Goal: Check status: Check status

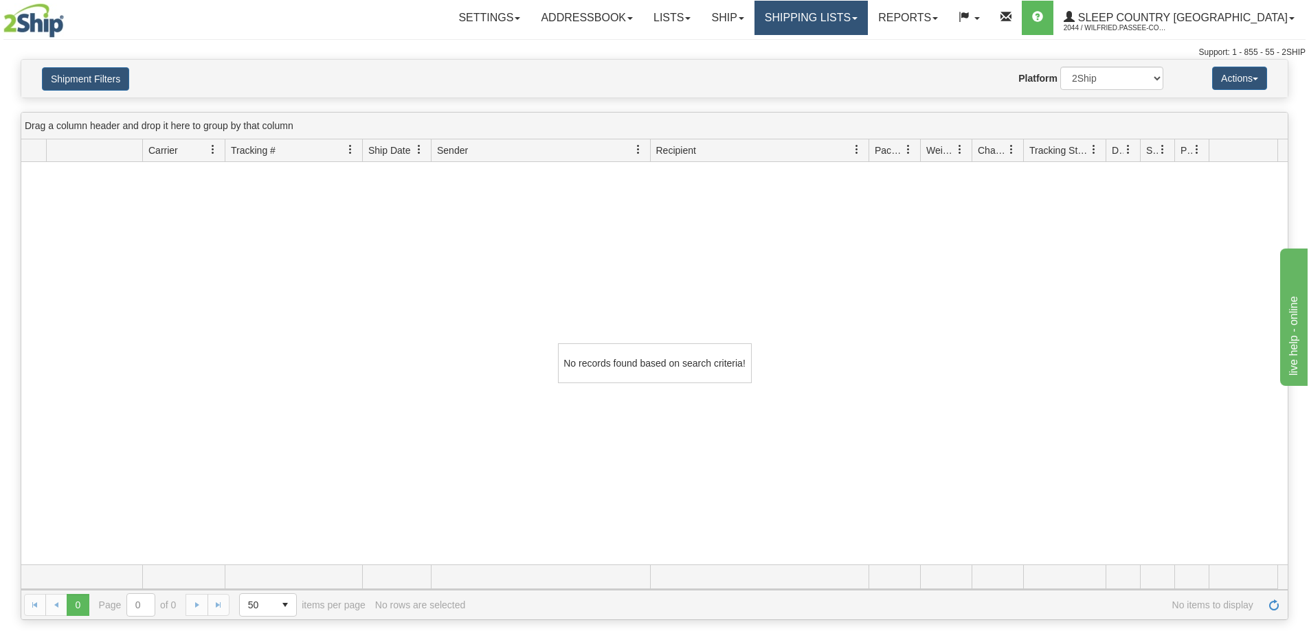
click at [848, 19] on link "Shipping lists" at bounding box center [810, 18] width 113 height 34
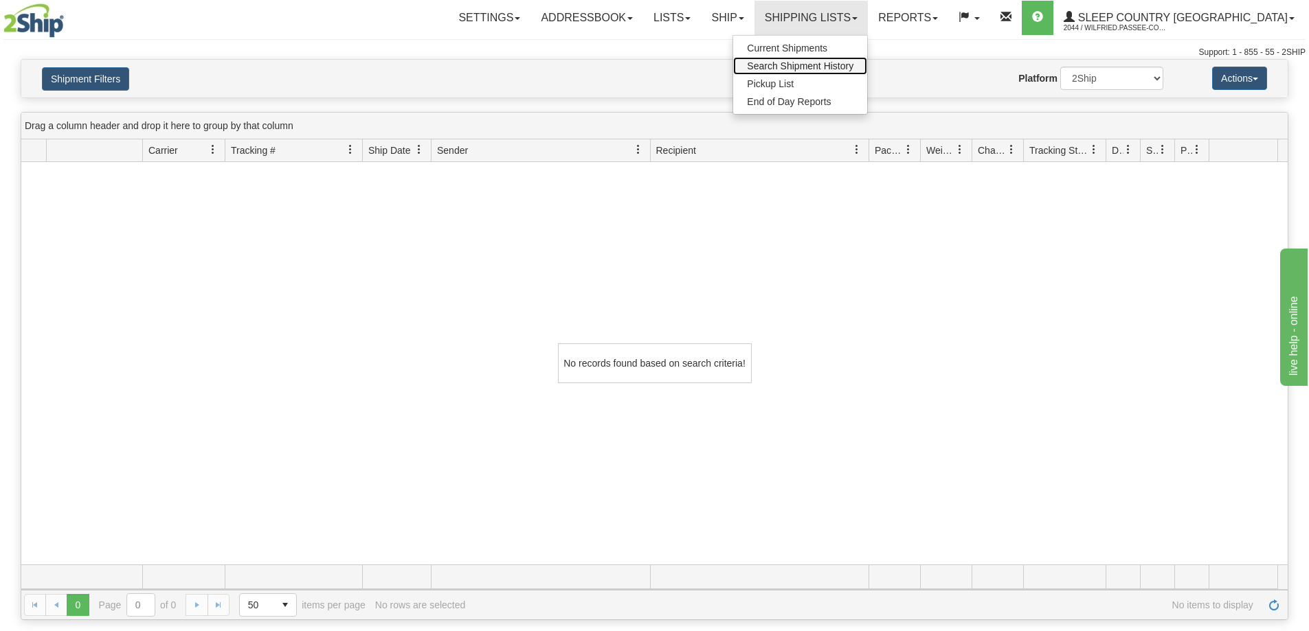
drag, startPoint x: 856, startPoint y: 63, endPoint x: 833, endPoint y: 80, distance: 28.6
click at [853, 63] on span "Search Shipment History" at bounding box center [800, 65] width 106 height 11
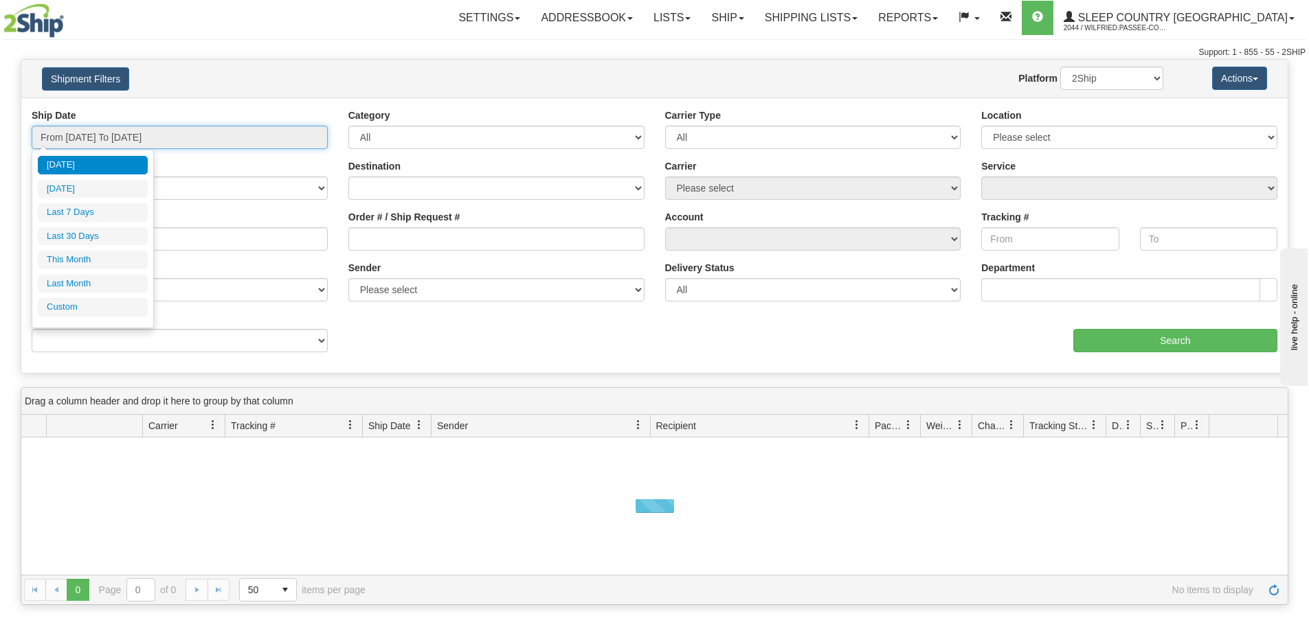
drag, startPoint x: 157, startPoint y: 131, endPoint x: 144, endPoint y: 157, distance: 29.2
click at [158, 135] on input "From 10/13/2025 To 10/14/2025" at bounding box center [180, 137] width 296 height 23
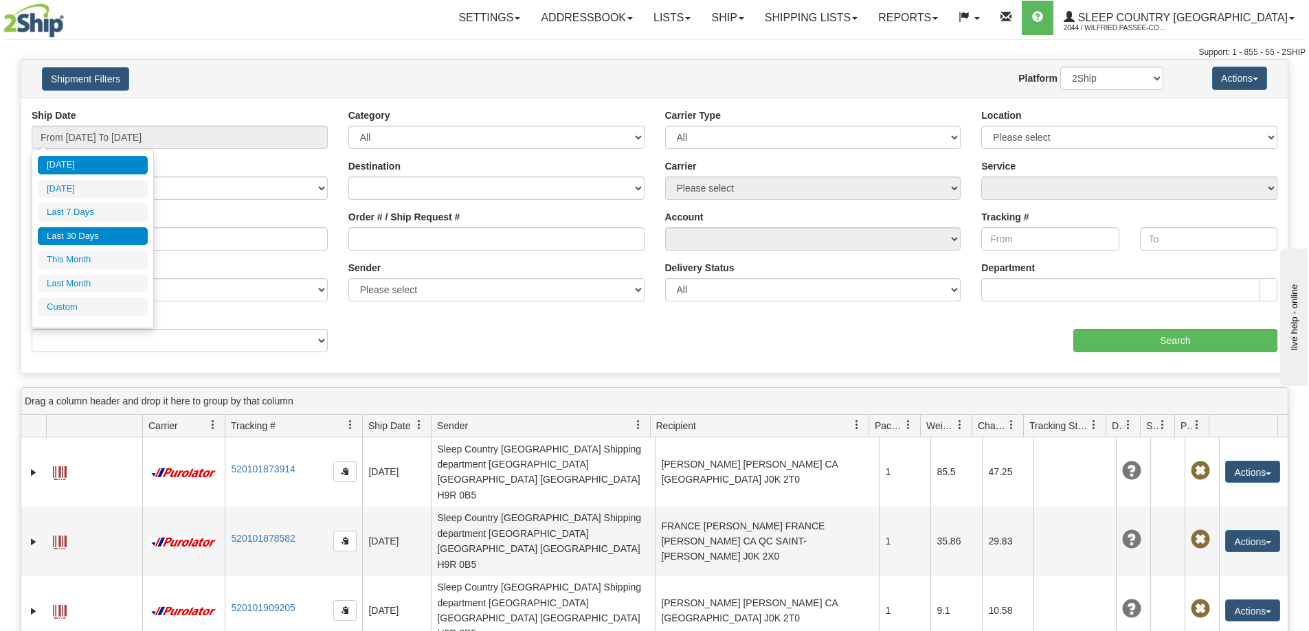
click at [95, 241] on li "Last 30 Days" at bounding box center [93, 236] width 110 height 19
type input "From [DATE] To [DATE]"
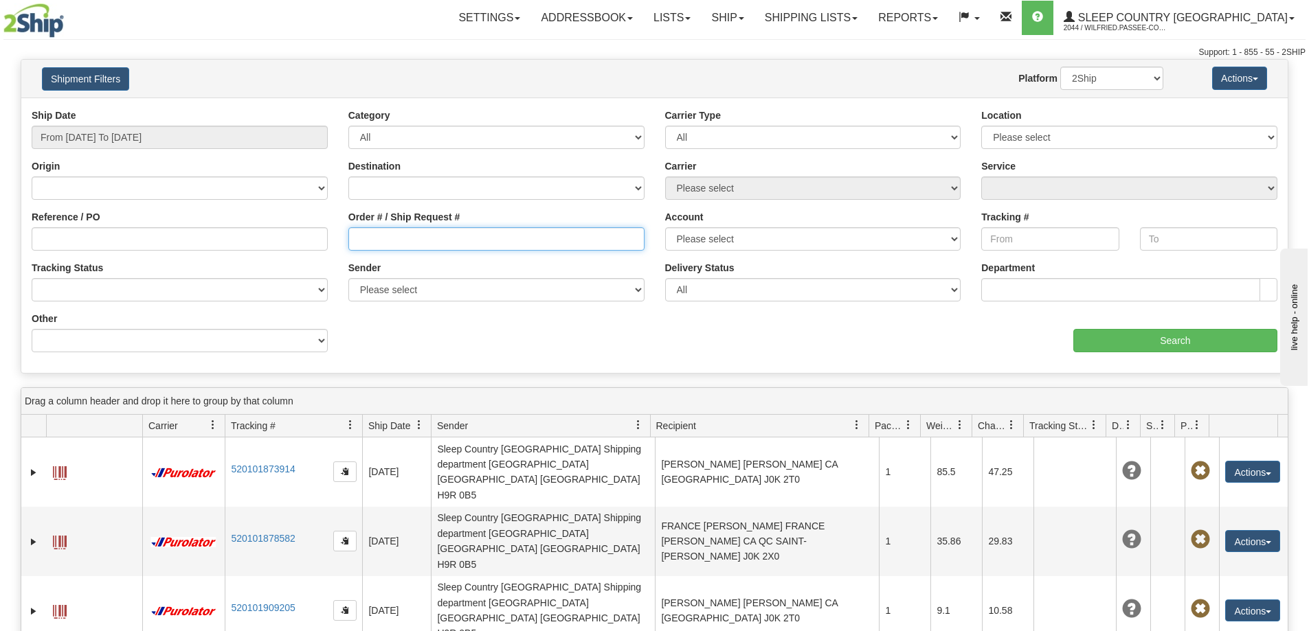
click at [390, 236] on input "Order # / Ship Request #" at bounding box center [496, 238] width 296 height 23
paste input "9000I156196"
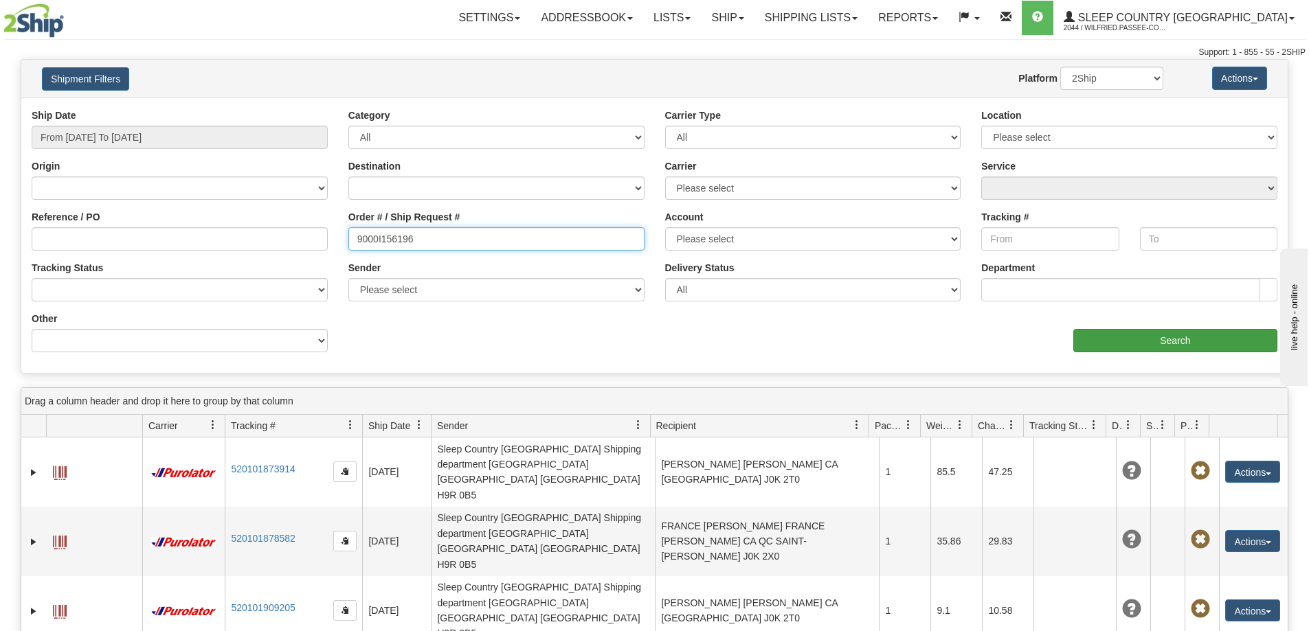
type input "9000I156196"
click at [1101, 339] on input "Search" at bounding box center [1175, 340] width 204 height 23
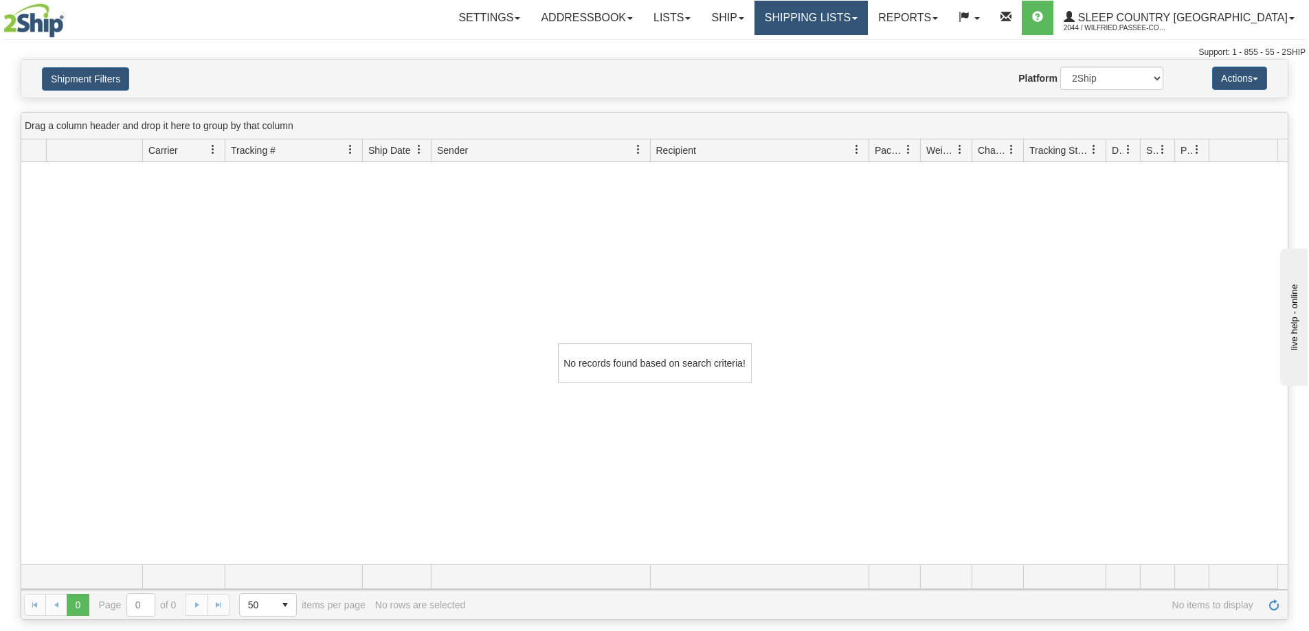
click at [868, 8] on link "Shipping lists" at bounding box center [810, 18] width 113 height 34
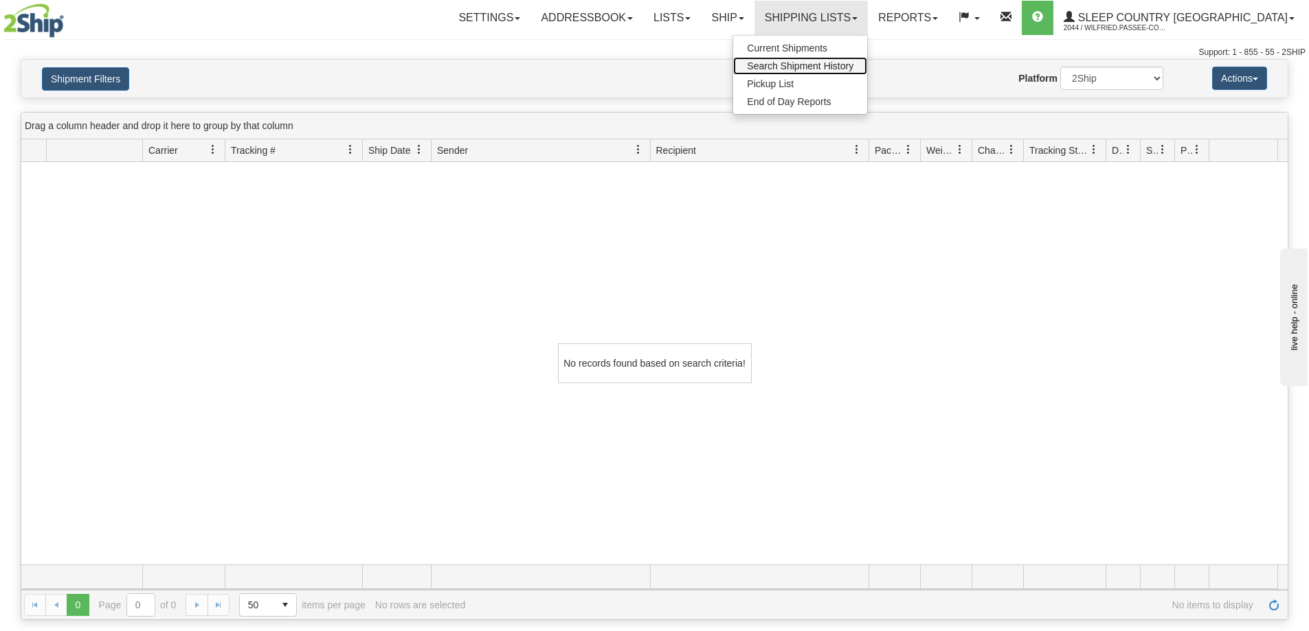
drag, startPoint x: 875, startPoint y: 65, endPoint x: 853, endPoint y: 67, distance: 21.4
click at [853, 65] on span "Search Shipment History" at bounding box center [800, 65] width 106 height 11
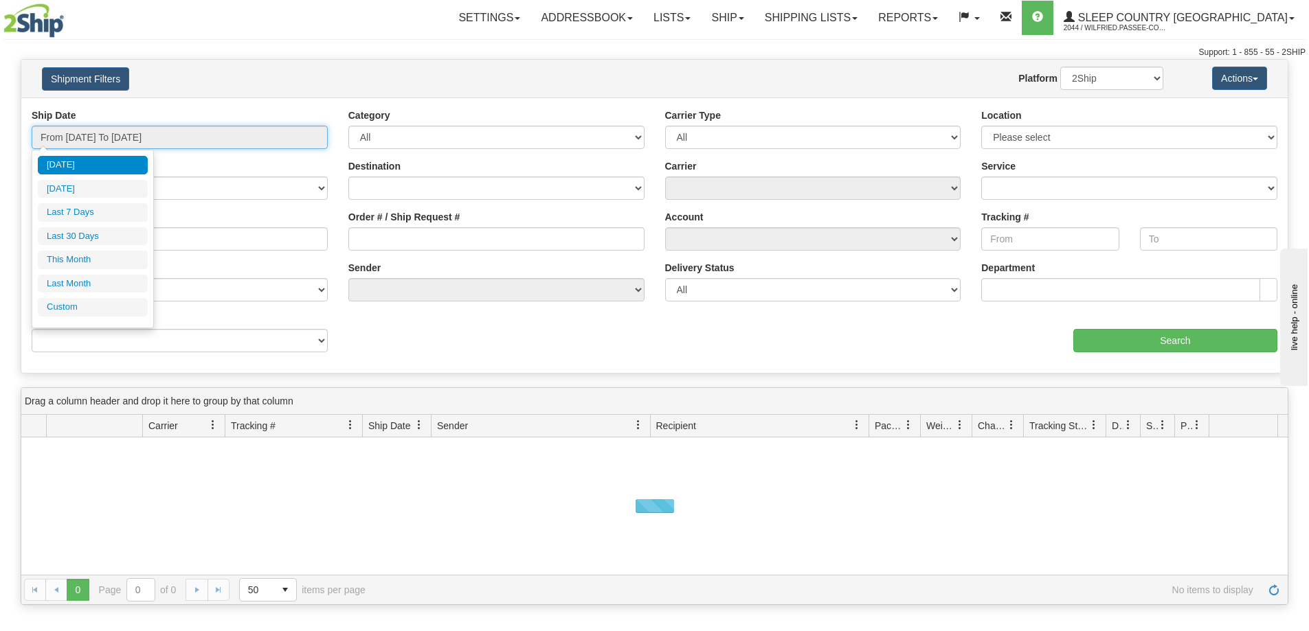
click at [102, 143] on input "From 10/13/2025 To 10/14/2025" at bounding box center [180, 137] width 296 height 23
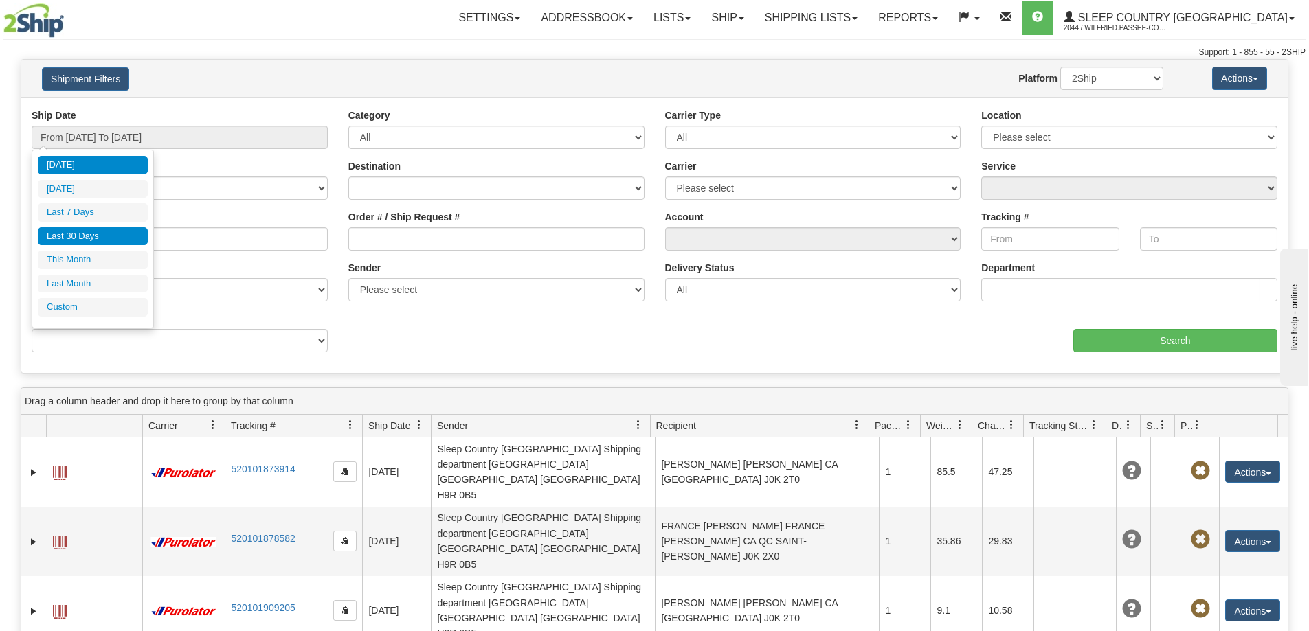
click at [100, 237] on li "Last 30 Days" at bounding box center [93, 236] width 110 height 19
type input "From [DATE] To [DATE]"
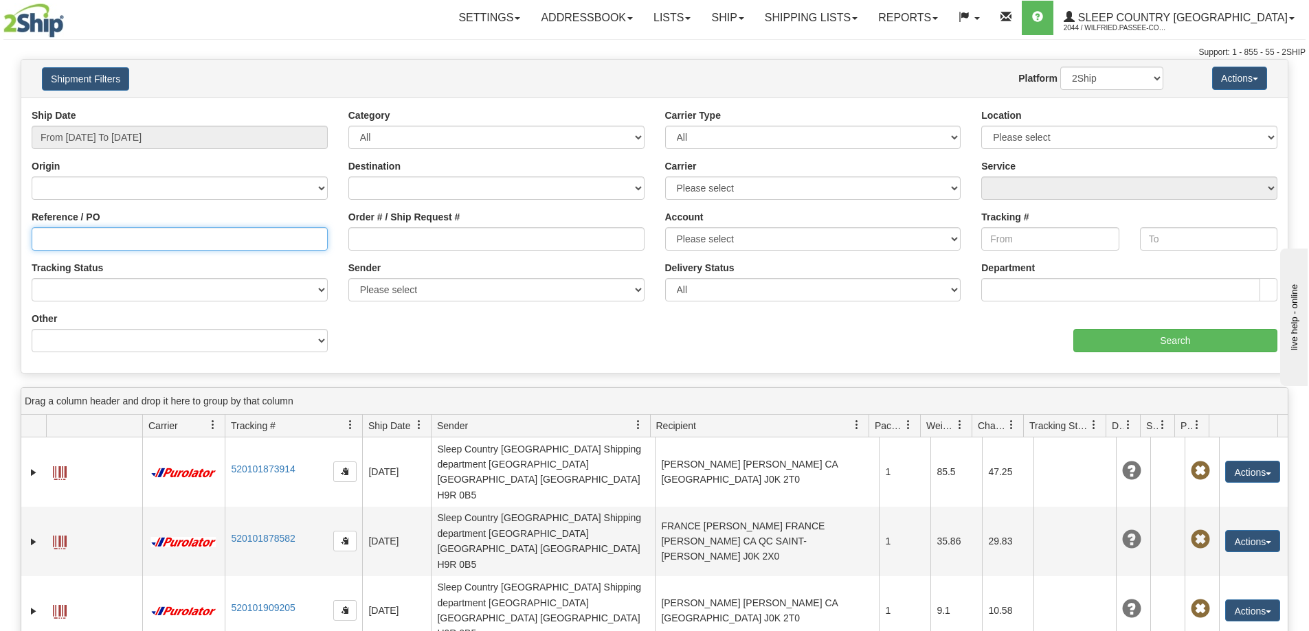
click at [111, 242] on input "Reference / PO" at bounding box center [180, 238] width 296 height 23
paste input "9000I156196"
type input "9000I156196"
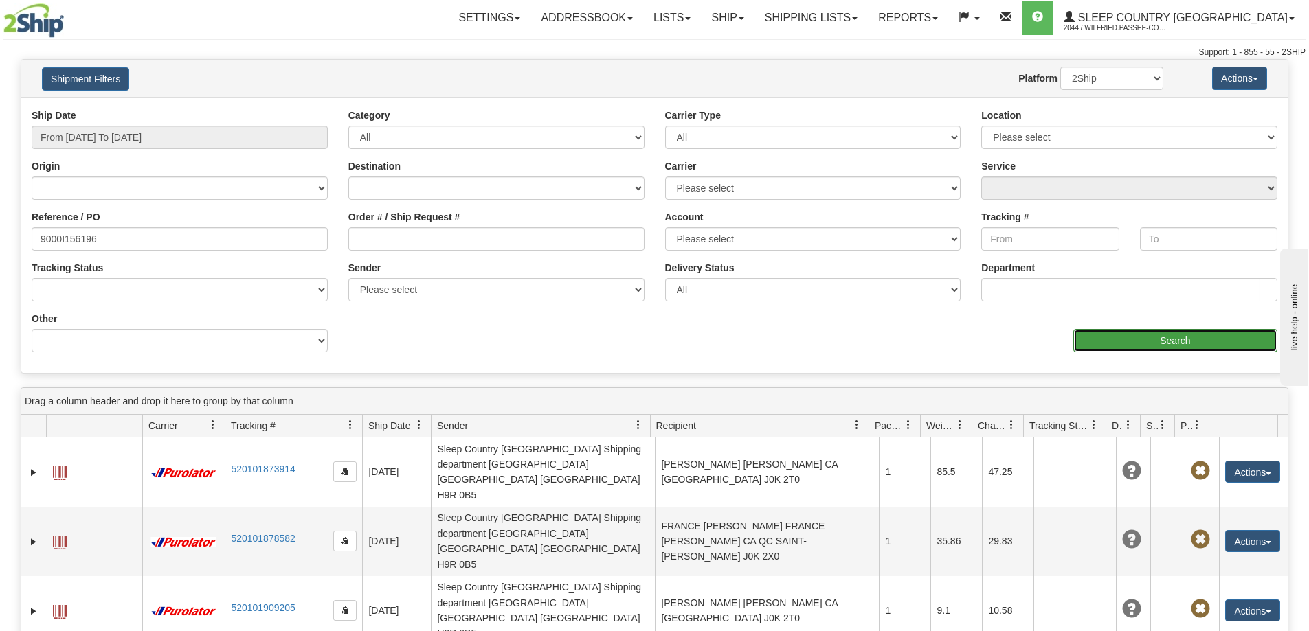
click at [1177, 348] on input "Search" at bounding box center [1175, 340] width 204 height 23
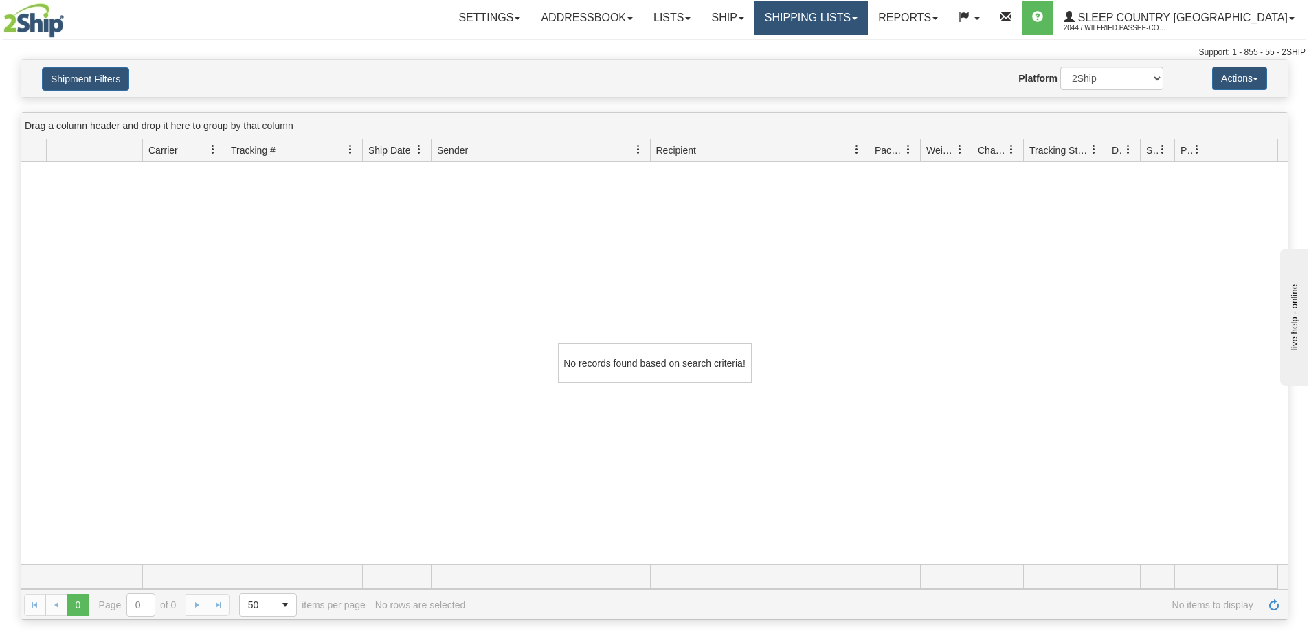
click at [868, 19] on link "Shipping lists" at bounding box center [810, 18] width 113 height 34
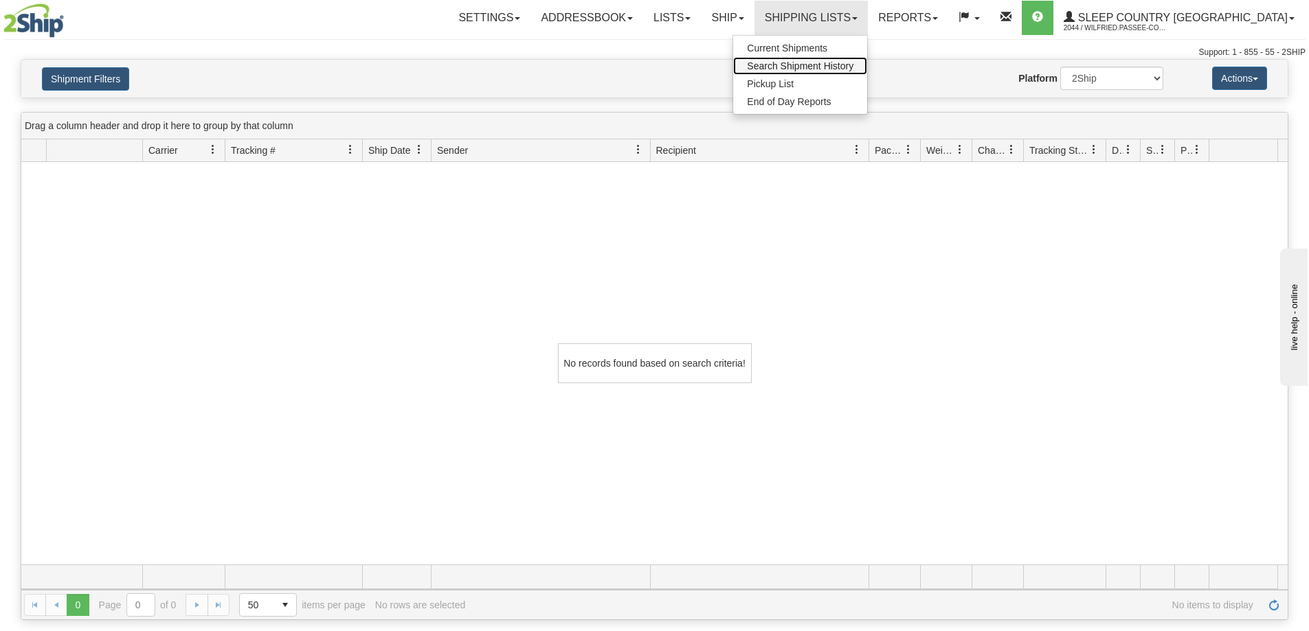
click at [853, 66] on span "Search Shipment History" at bounding box center [800, 65] width 106 height 11
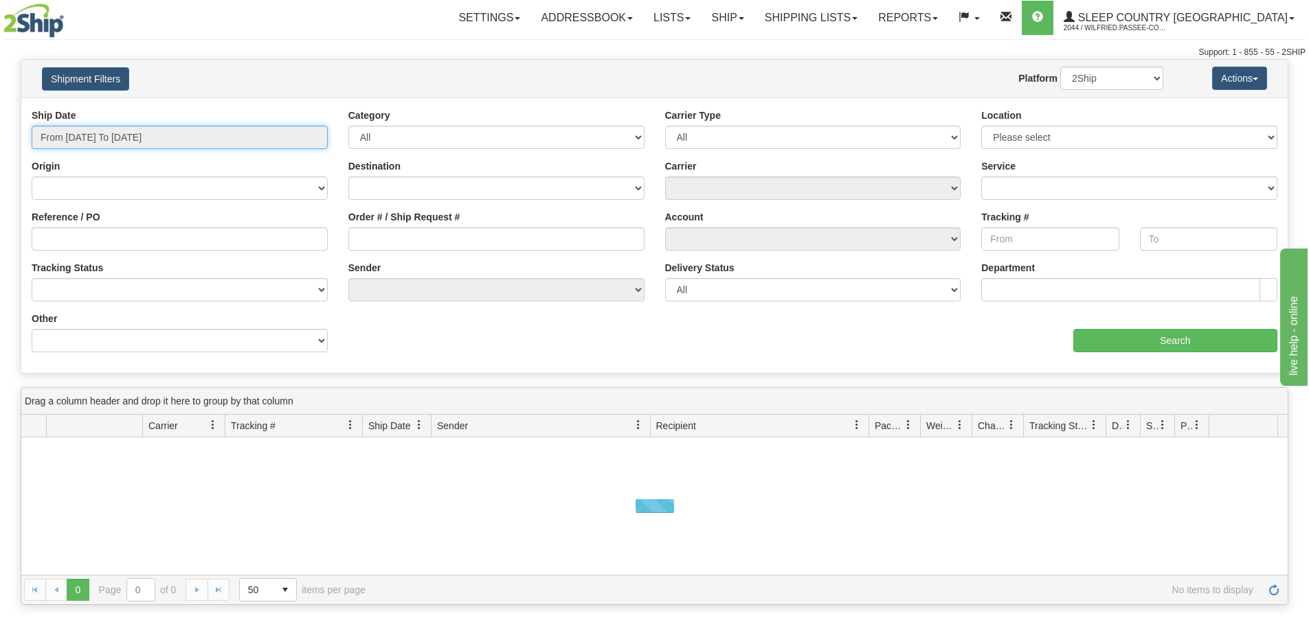
click at [80, 129] on input "From 10/13/2025 To 10/14/2025" at bounding box center [180, 137] width 296 height 23
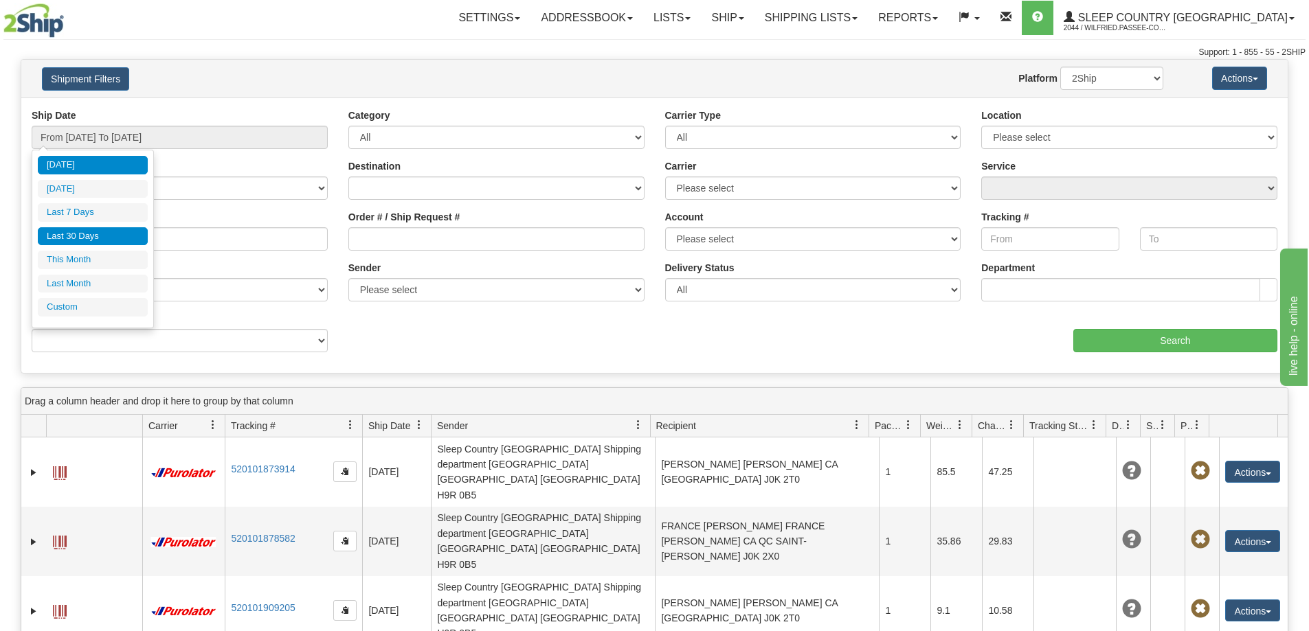
click at [89, 233] on li "Last 30 Days" at bounding box center [93, 236] width 110 height 19
type input "From [DATE] To [DATE]"
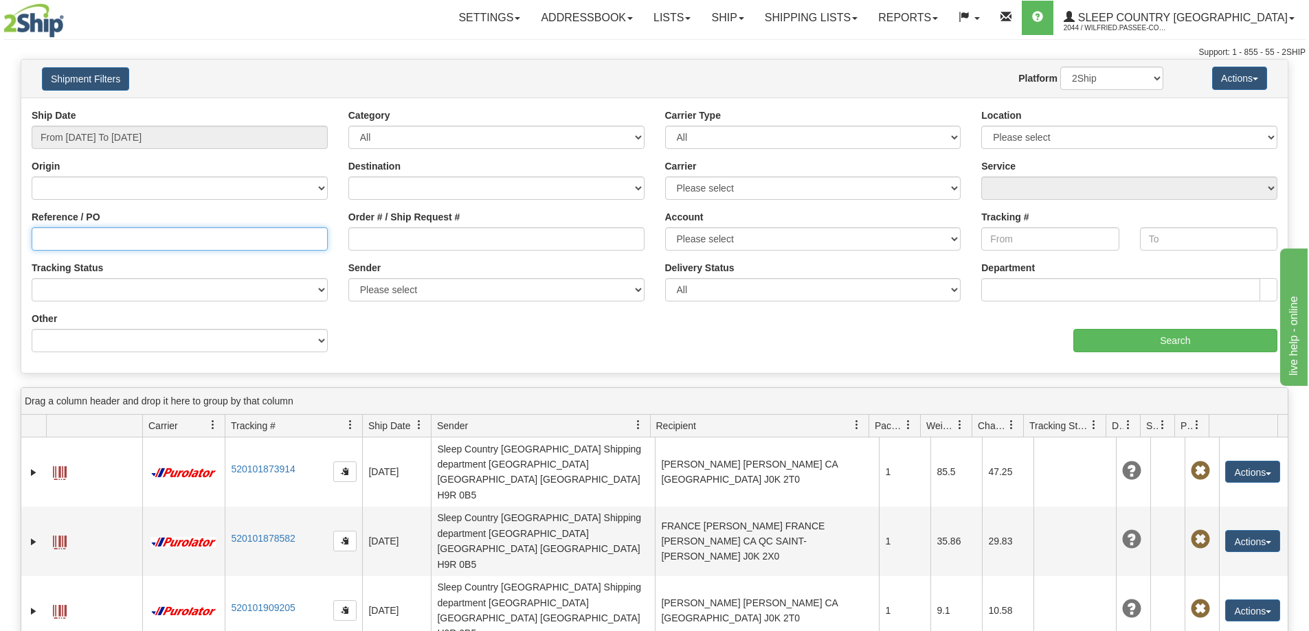
click at [87, 233] on input "Reference / PO" at bounding box center [180, 238] width 296 height 23
paste input "1061072"
type input "1061072"
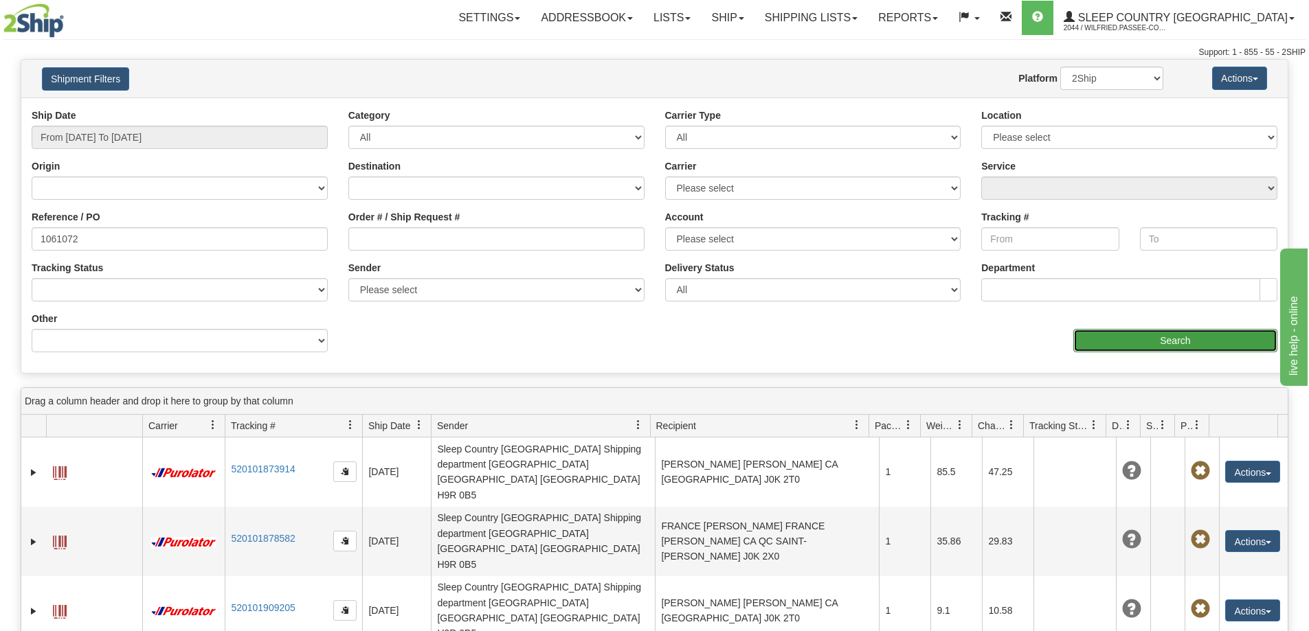
click at [1147, 336] on input "Search" at bounding box center [1175, 340] width 204 height 23
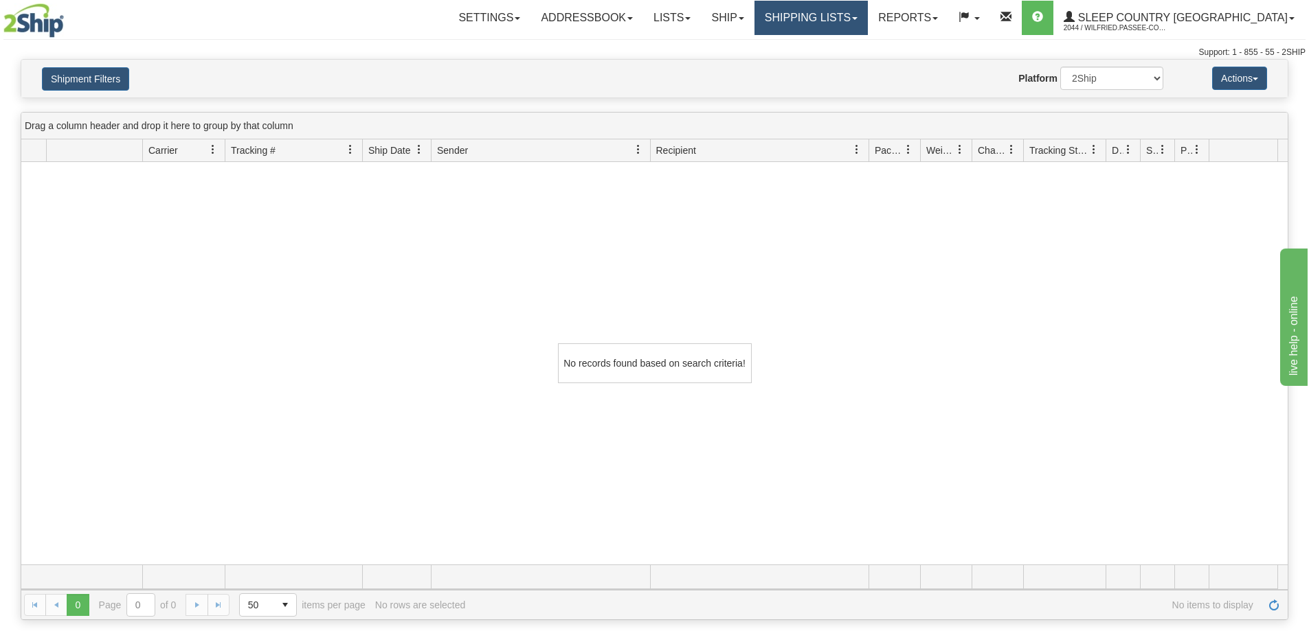
click at [839, 23] on link "Shipping lists" at bounding box center [810, 18] width 113 height 34
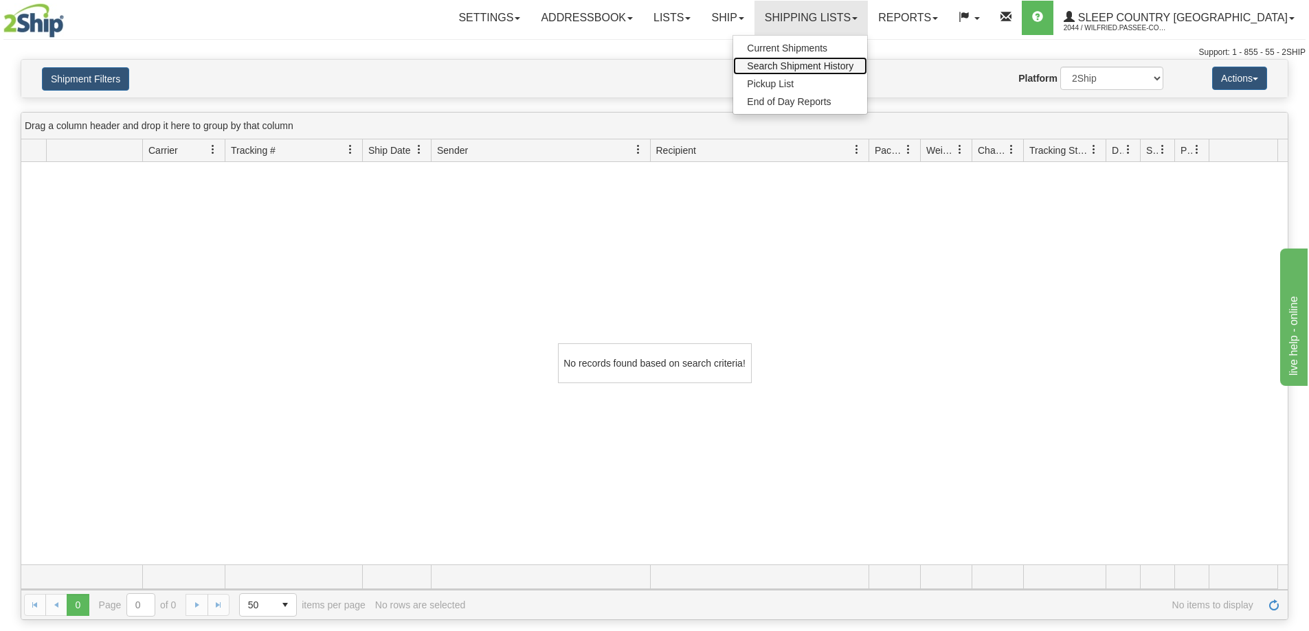
drag, startPoint x: 842, startPoint y: 69, endPoint x: 833, endPoint y: 71, distance: 8.5
click at [841, 70] on span "Search Shipment History" at bounding box center [800, 65] width 106 height 11
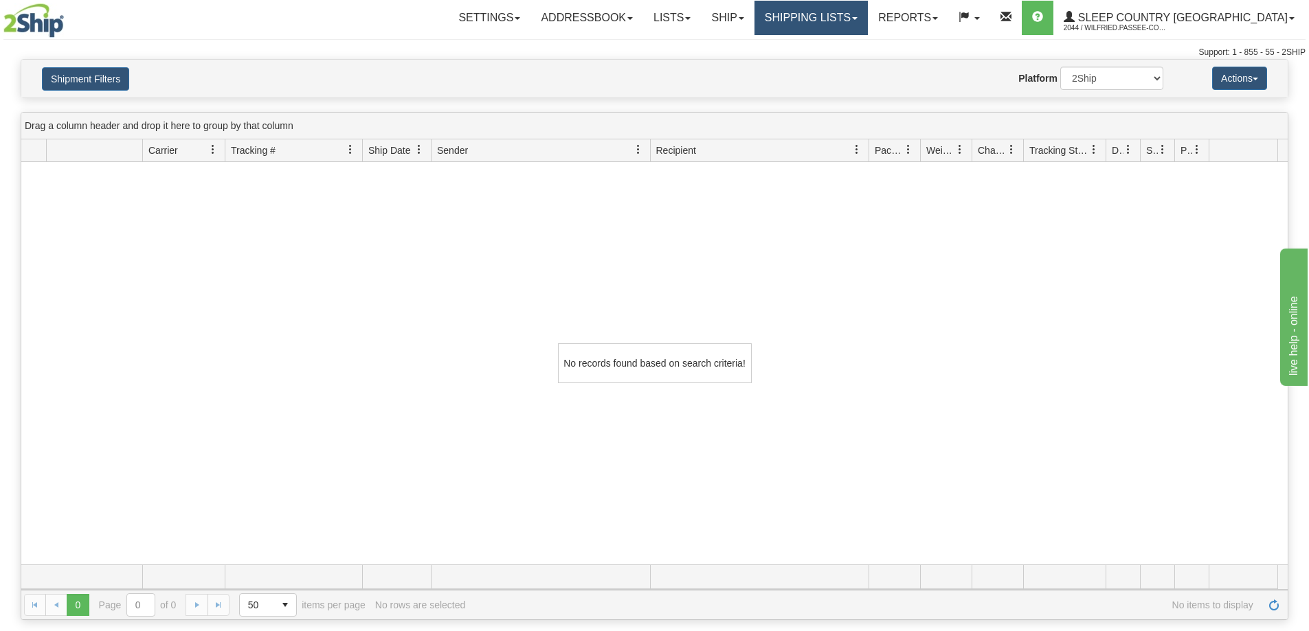
click at [857, 30] on link "Shipping lists" at bounding box center [810, 18] width 113 height 34
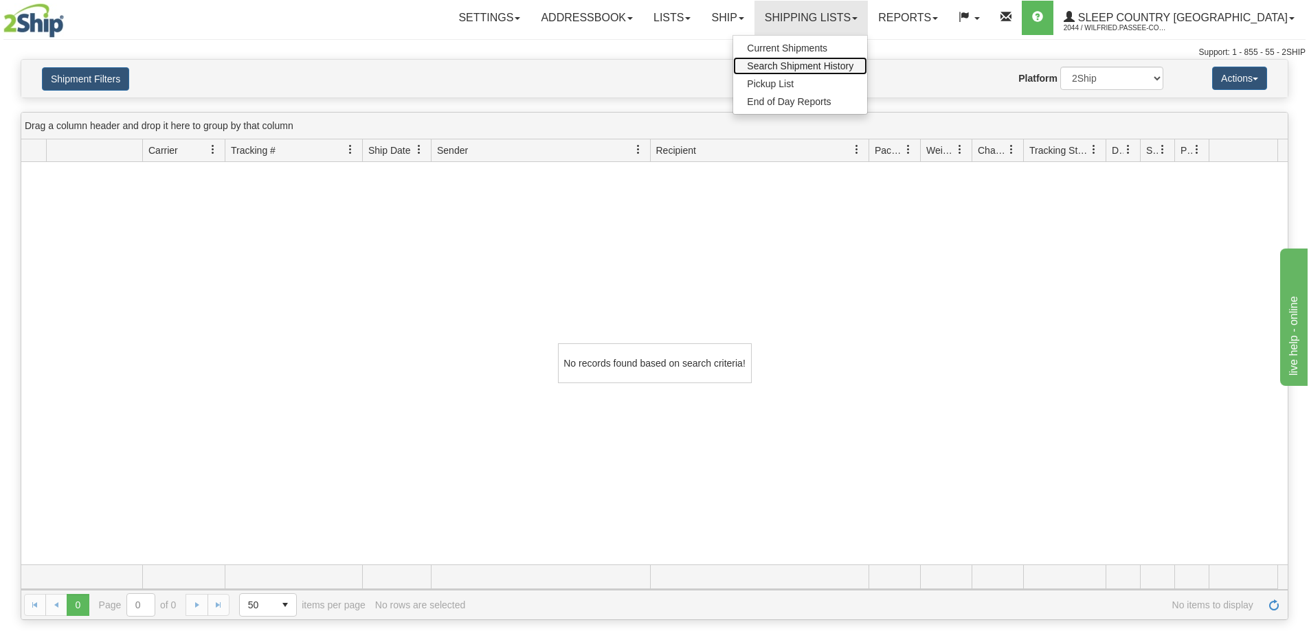
click at [853, 66] on span "Search Shipment History" at bounding box center [800, 65] width 106 height 11
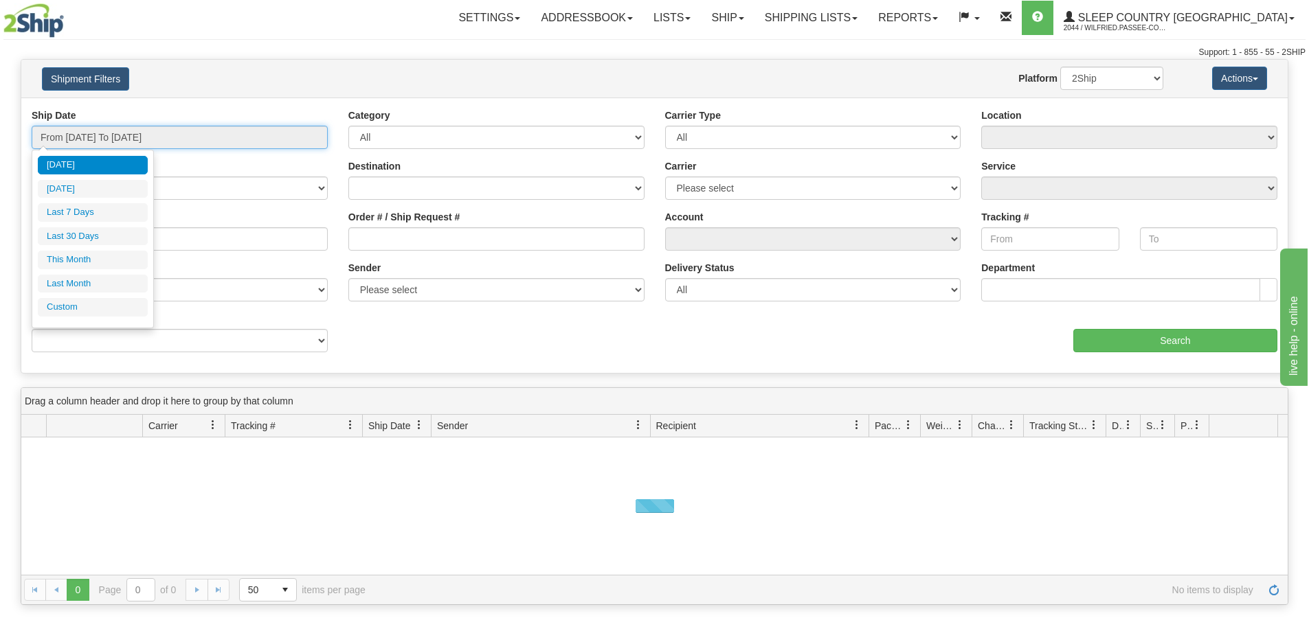
click at [120, 139] on input "From [DATE] To [DATE]" at bounding box center [180, 137] width 296 height 23
click at [109, 237] on li "Last 30 Days" at bounding box center [93, 236] width 110 height 19
type input "From [DATE] To [DATE]"
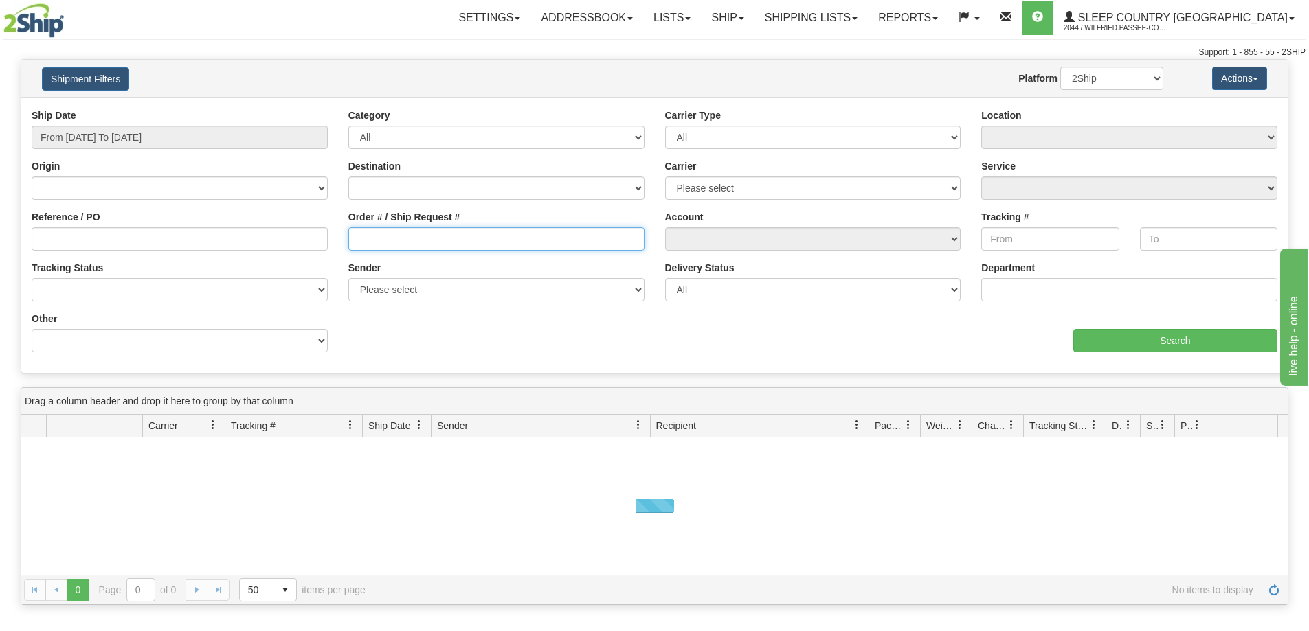
click at [398, 238] on input "Order # / Ship Request #" at bounding box center [496, 238] width 296 height 23
paste input "9002I095583"
type input "9002I095583"
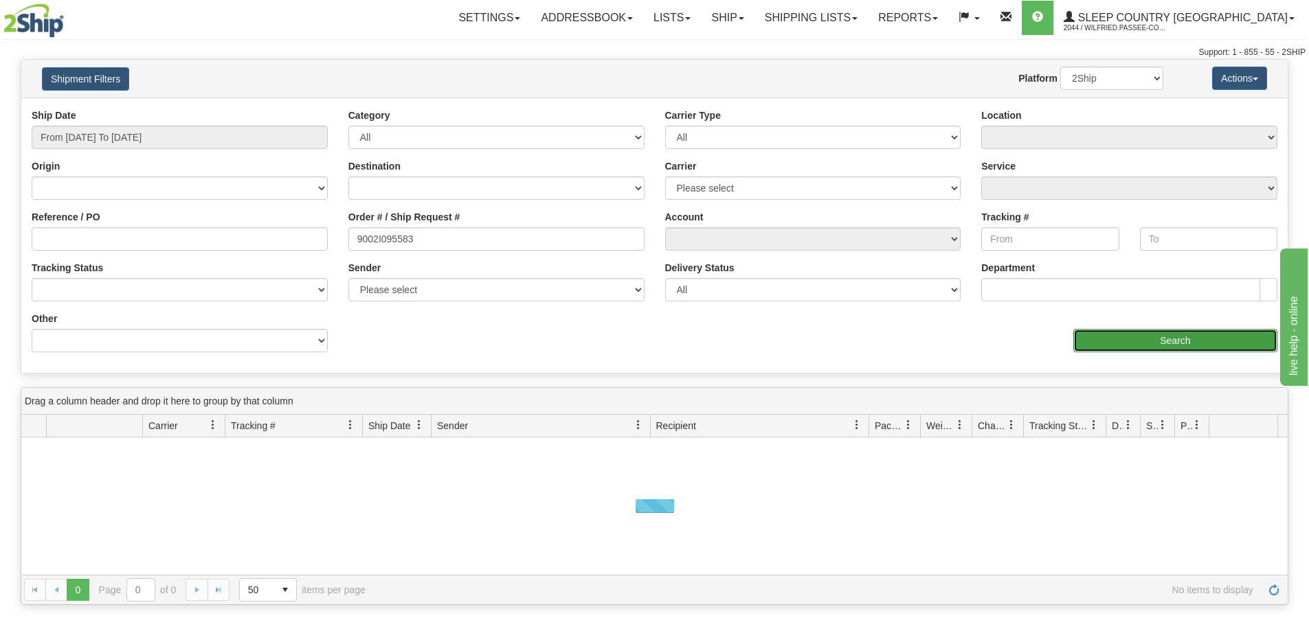
click at [1081, 339] on input "Search" at bounding box center [1175, 340] width 204 height 23
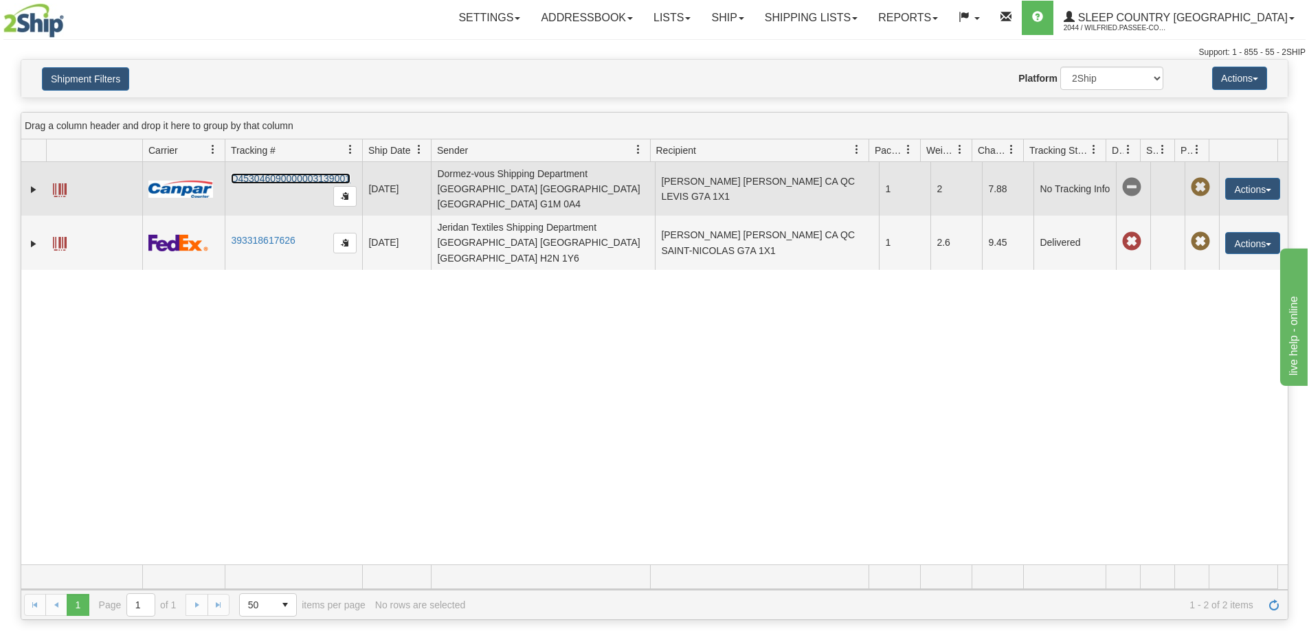
click at [295, 173] on link "D453046090000003139001" at bounding box center [291, 178] width 120 height 11
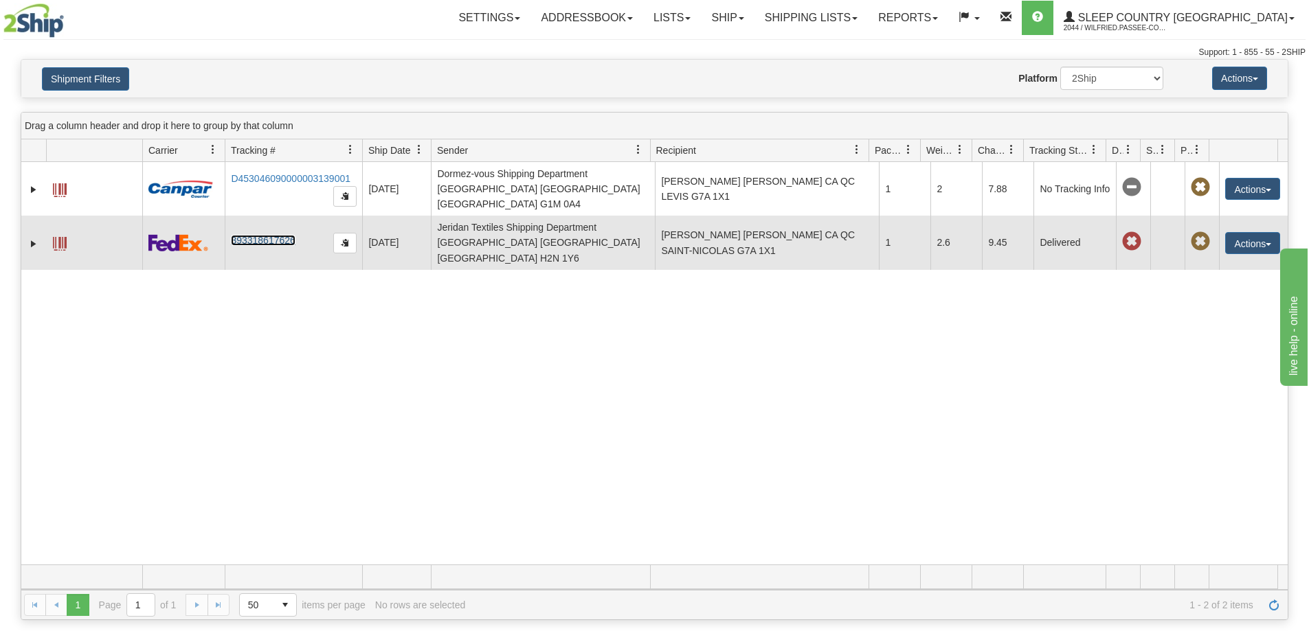
click at [259, 235] on link "393318617626" at bounding box center [263, 240] width 64 height 11
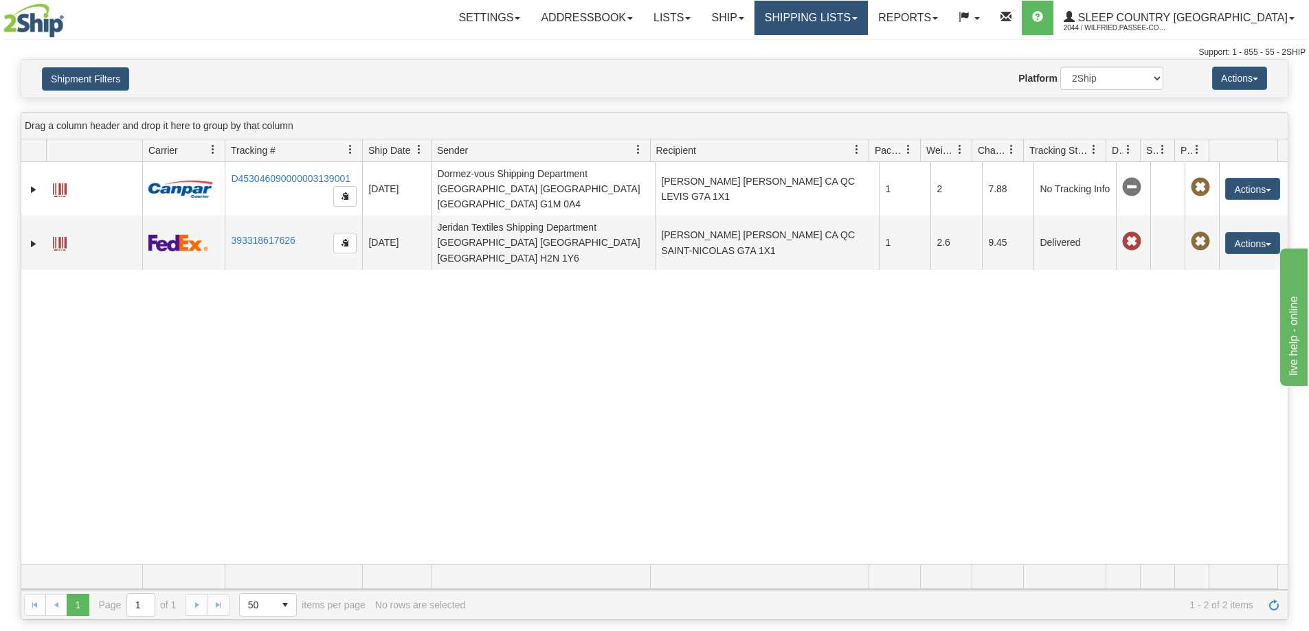
click at [845, 21] on link "Shipping lists" at bounding box center [810, 18] width 113 height 34
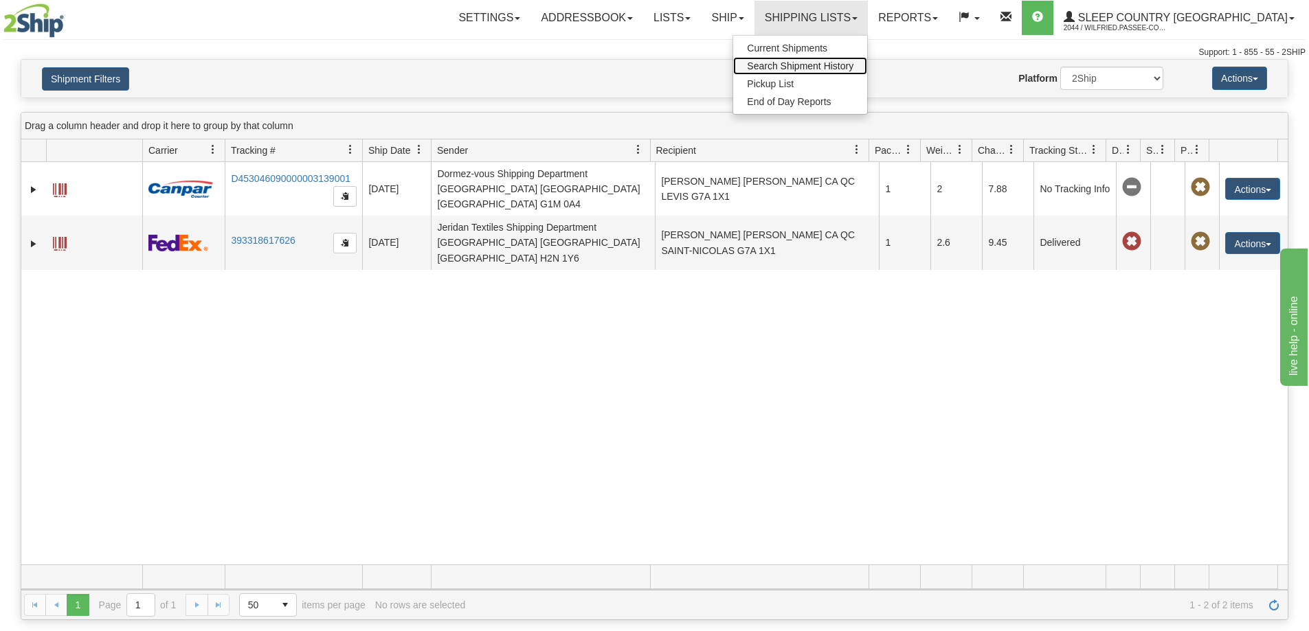
click at [853, 67] on span "Search Shipment History" at bounding box center [800, 65] width 106 height 11
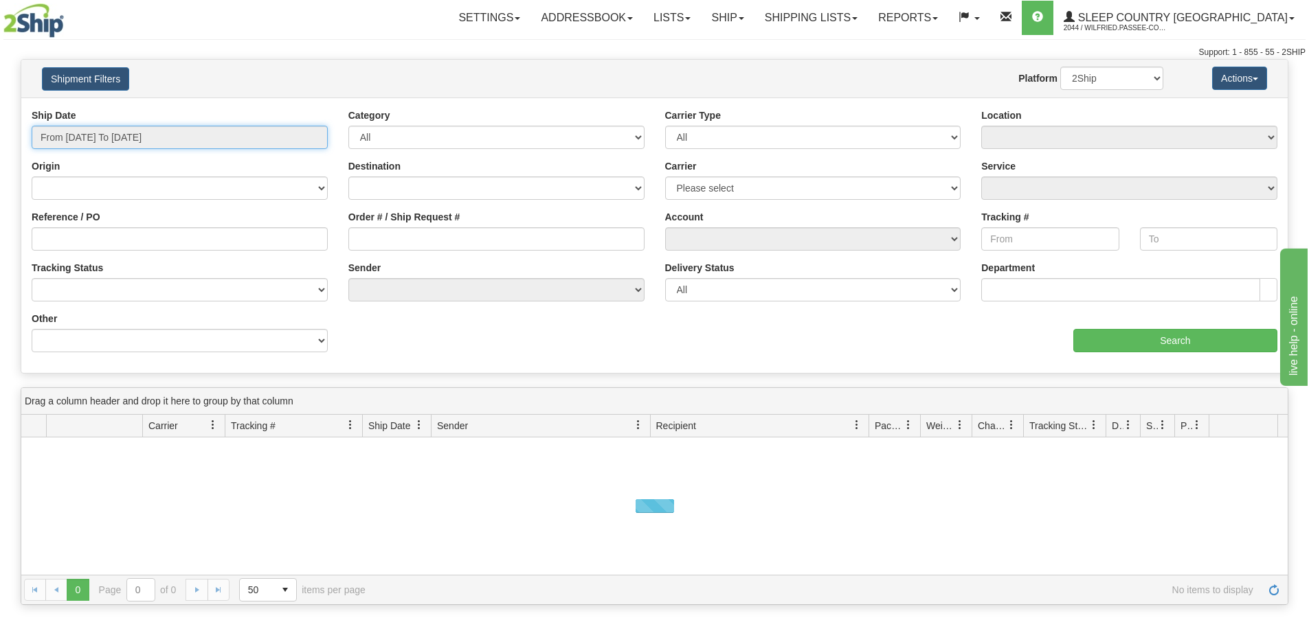
click at [168, 133] on input "From [DATE] To [DATE]" at bounding box center [180, 137] width 296 height 23
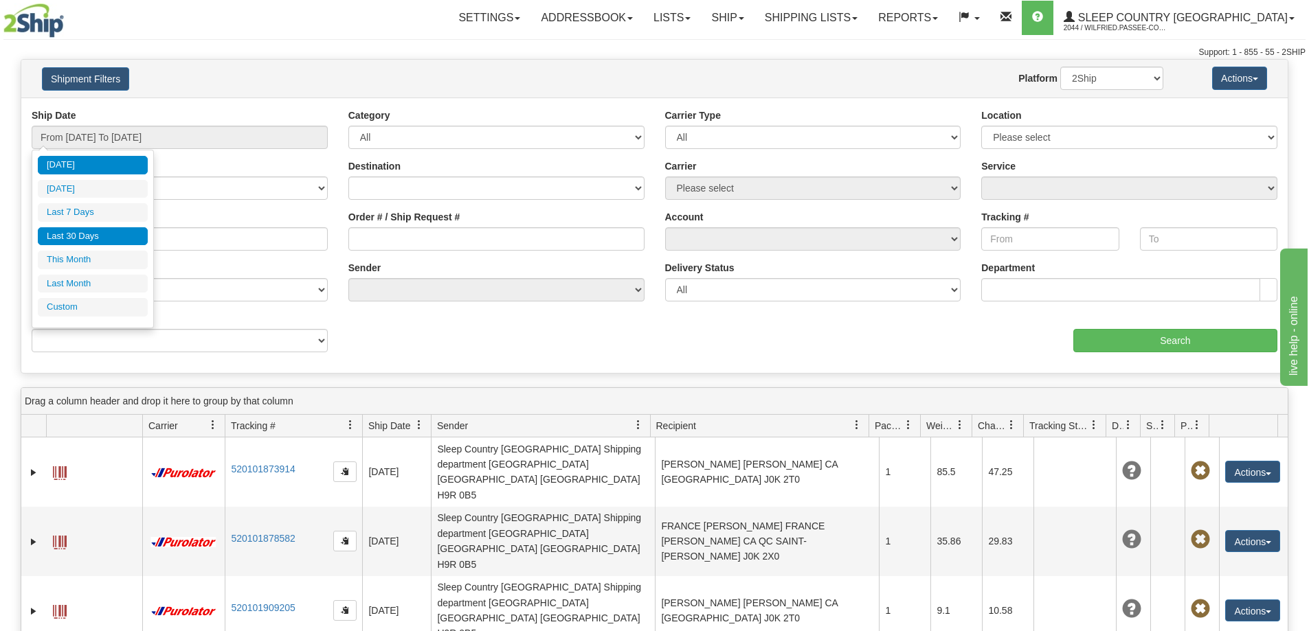
click at [124, 238] on li "Last 30 Days" at bounding box center [93, 236] width 110 height 19
type input "From [DATE] To [DATE]"
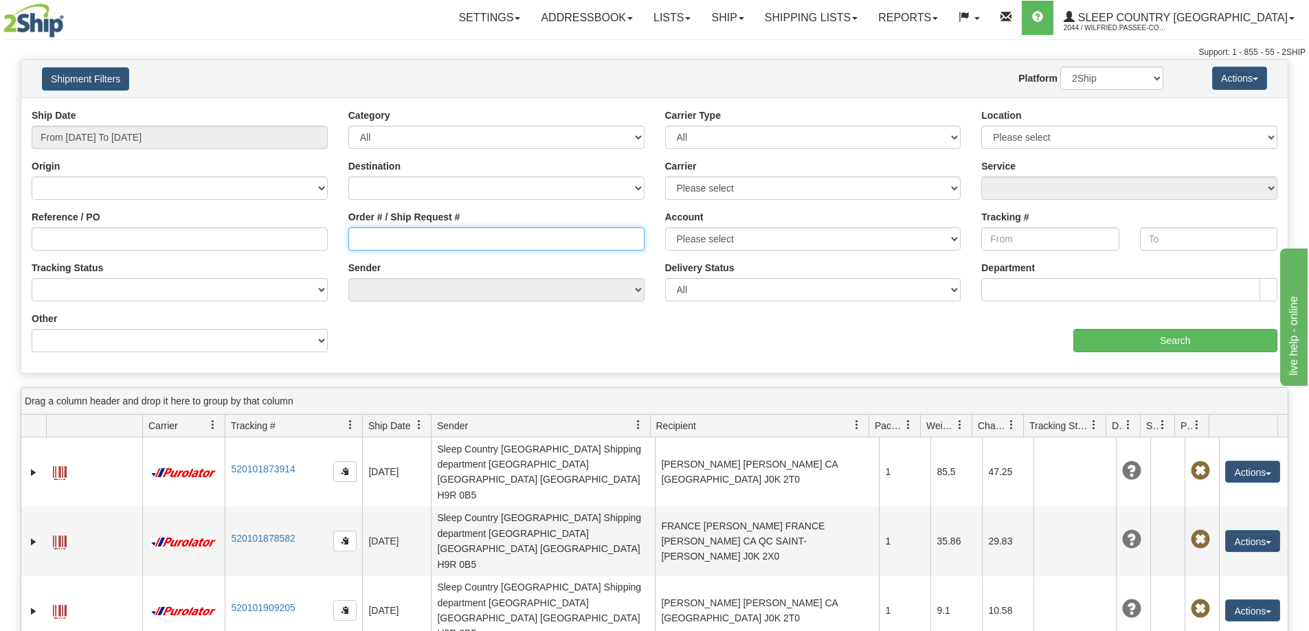
click at [420, 238] on input "Order # / Ship Request #" at bounding box center [496, 238] width 296 height 23
paste input "9000I153530"
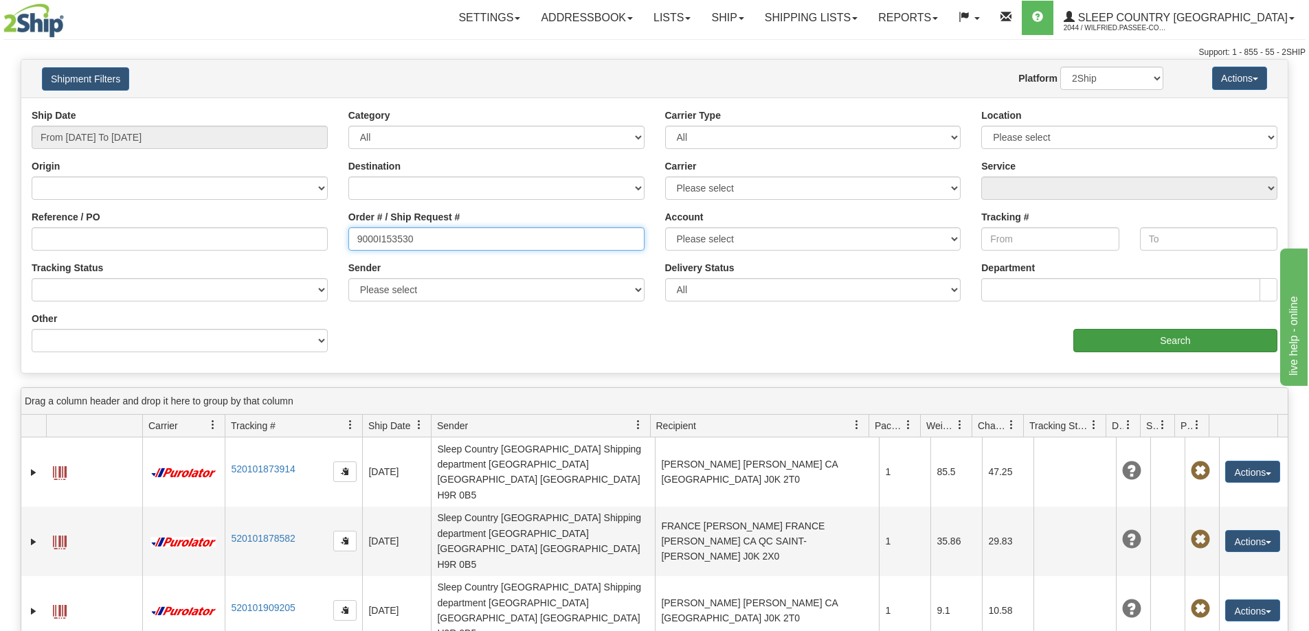
type input "9000I153530"
click at [1111, 346] on input "Search" at bounding box center [1175, 340] width 204 height 23
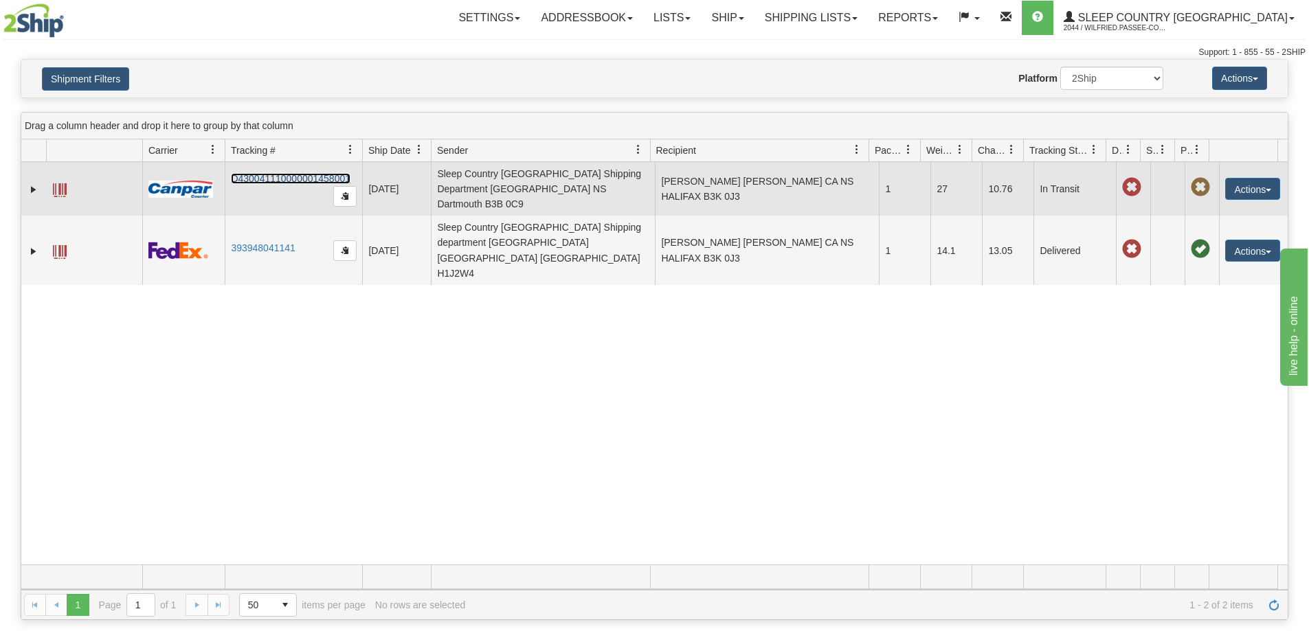
click at [292, 176] on link "D430041110000001458001" at bounding box center [291, 178] width 120 height 11
